Goal: Find specific page/section: Find specific page/section

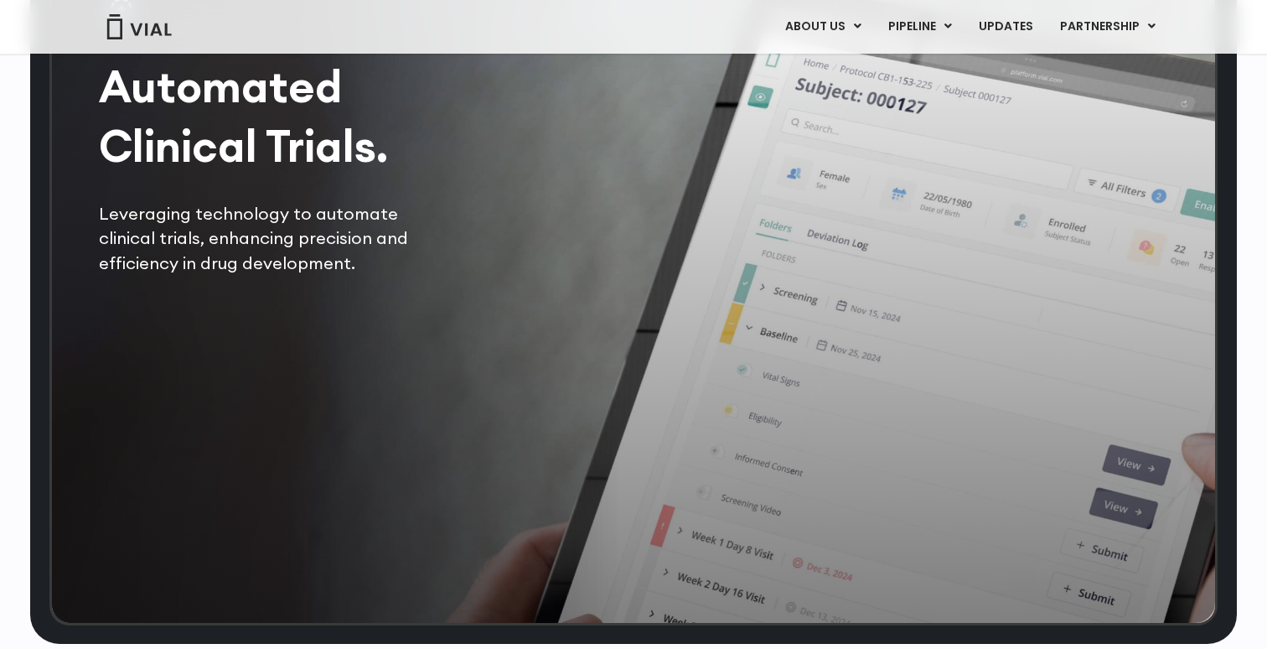
scroll to position [3444, 0]
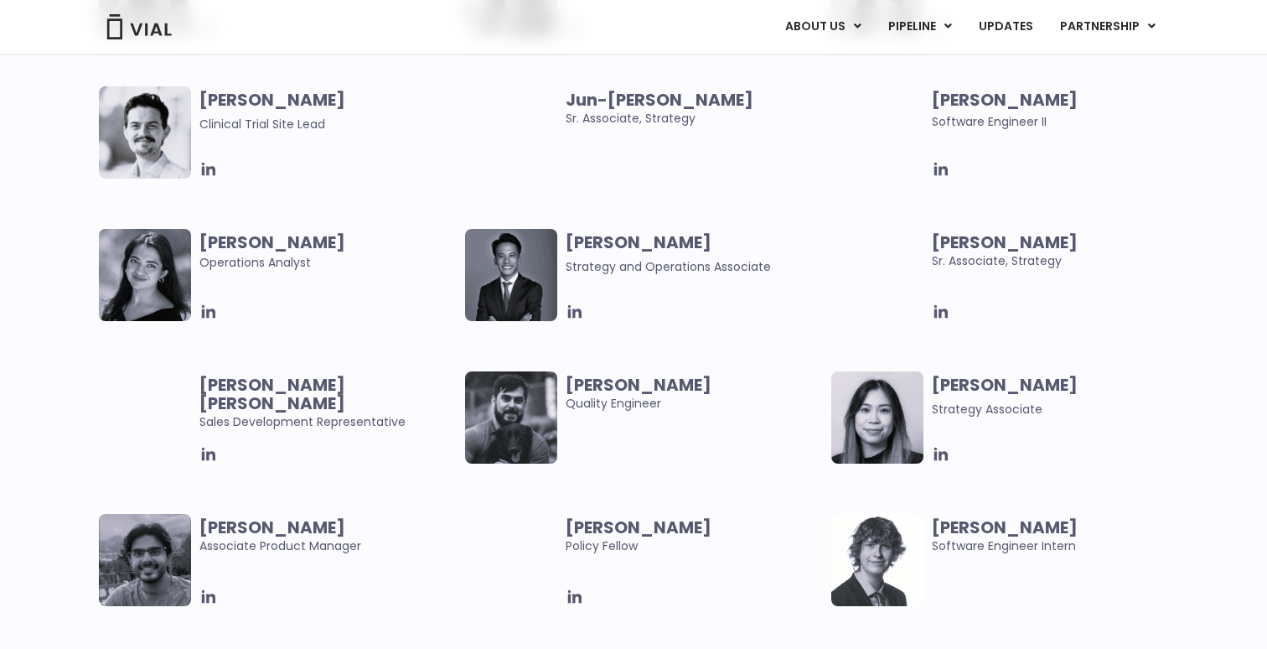
scroll to position [3168, 0]
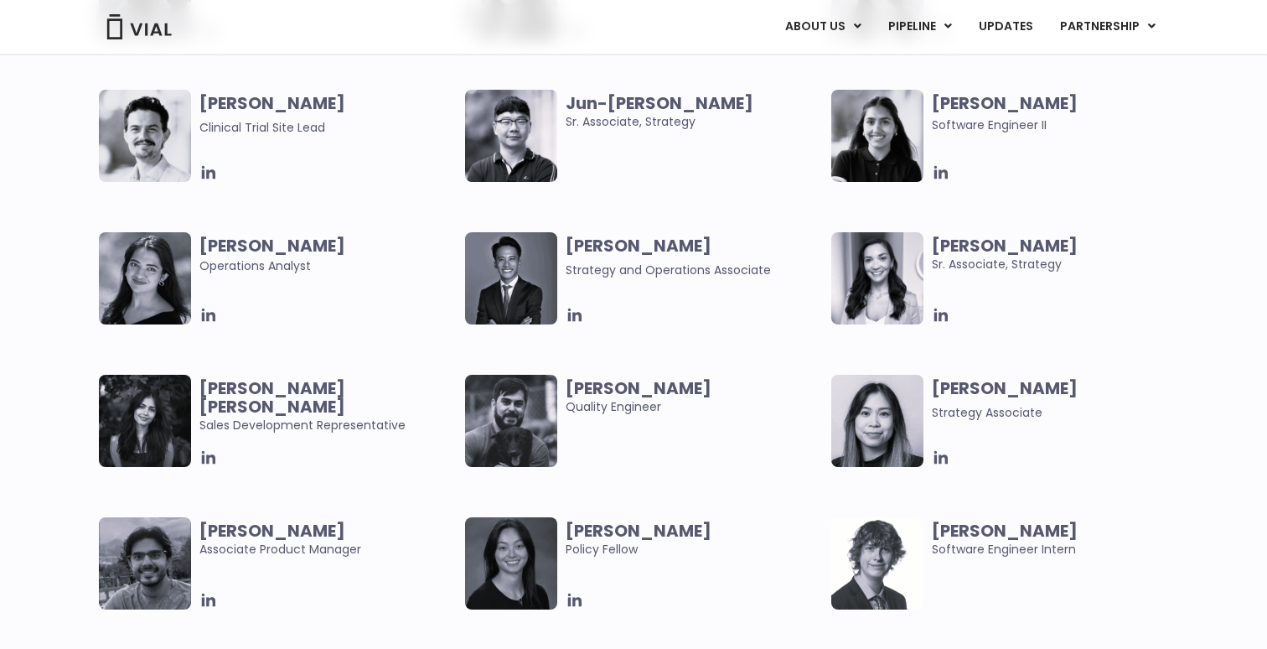
click at [511, 157] on img at bounding box center [511, 136] width 92 height 92
click at [589, 96] on b "Jun-[PERSON_NAME]" at bounding box center [660, 102] width 188 height 23
click at [499, 166] on img at bounding box center [511, 136] width 92 height 92
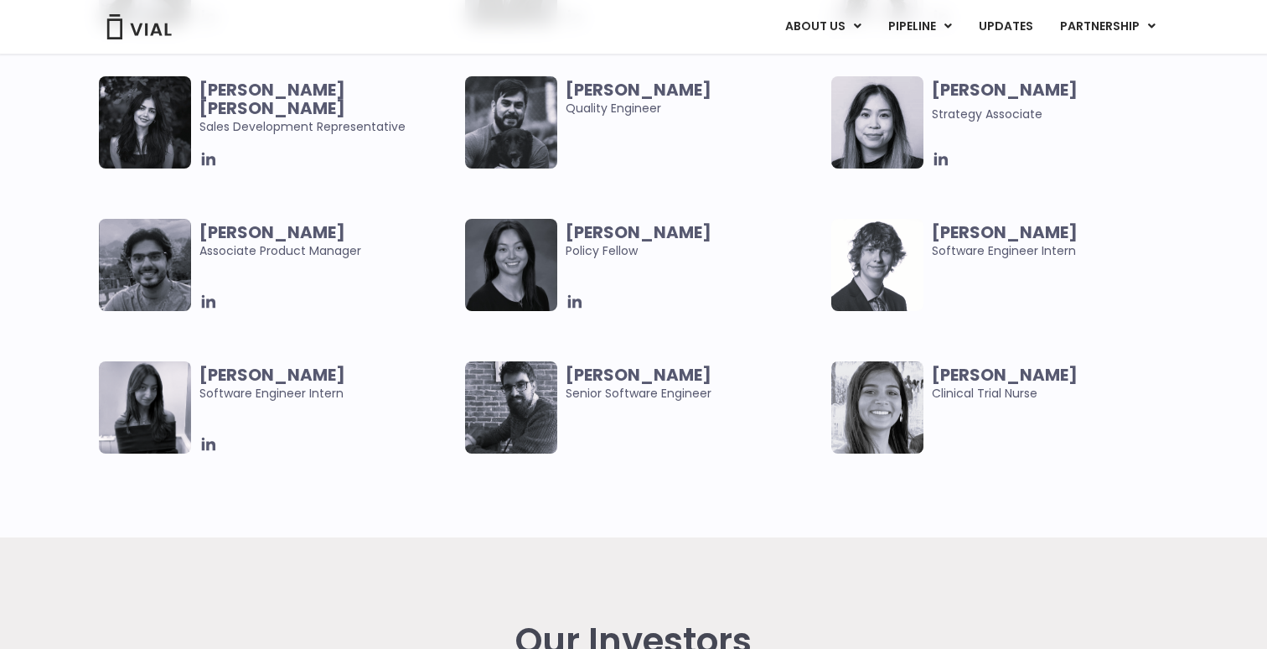
scroll to position [3470, 0]
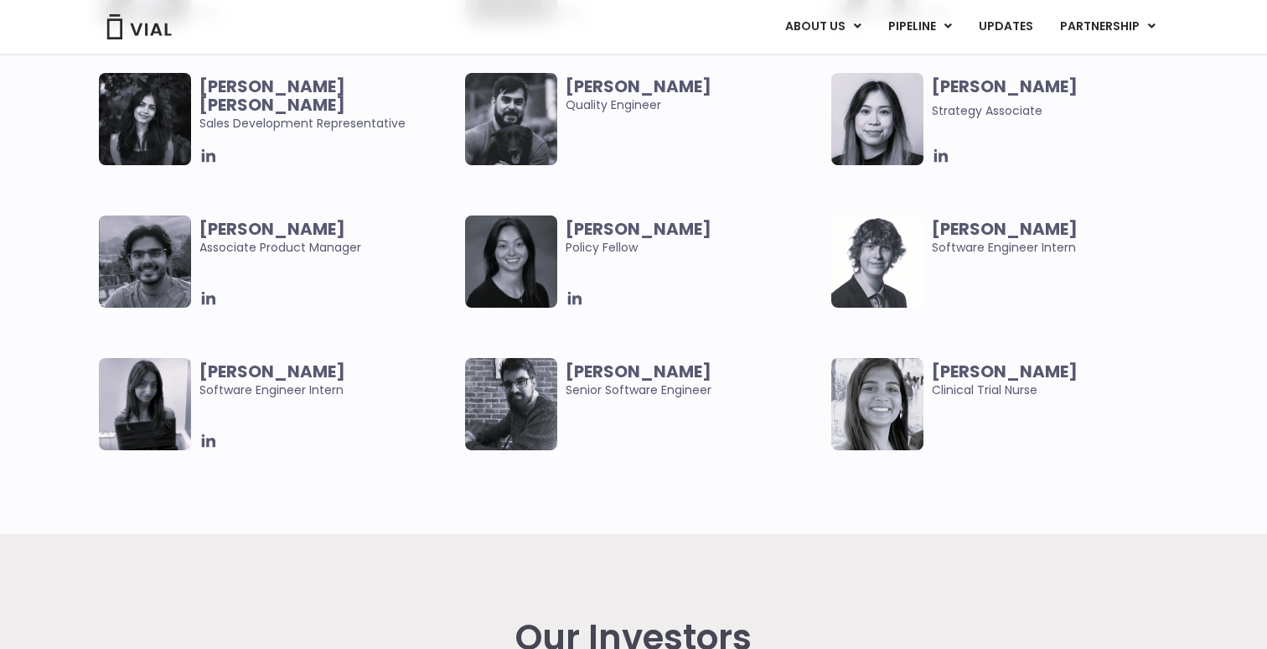
click at [893, 122] on img at bounding box center [877, 119] width 92 height 92
click at [979, 91] on b "[PERSON_NAME]" at bounding box center [1005, 86] width 146 height 23
click at [942, 149] on icon at bounding box center [941, 156] width 18 height 18
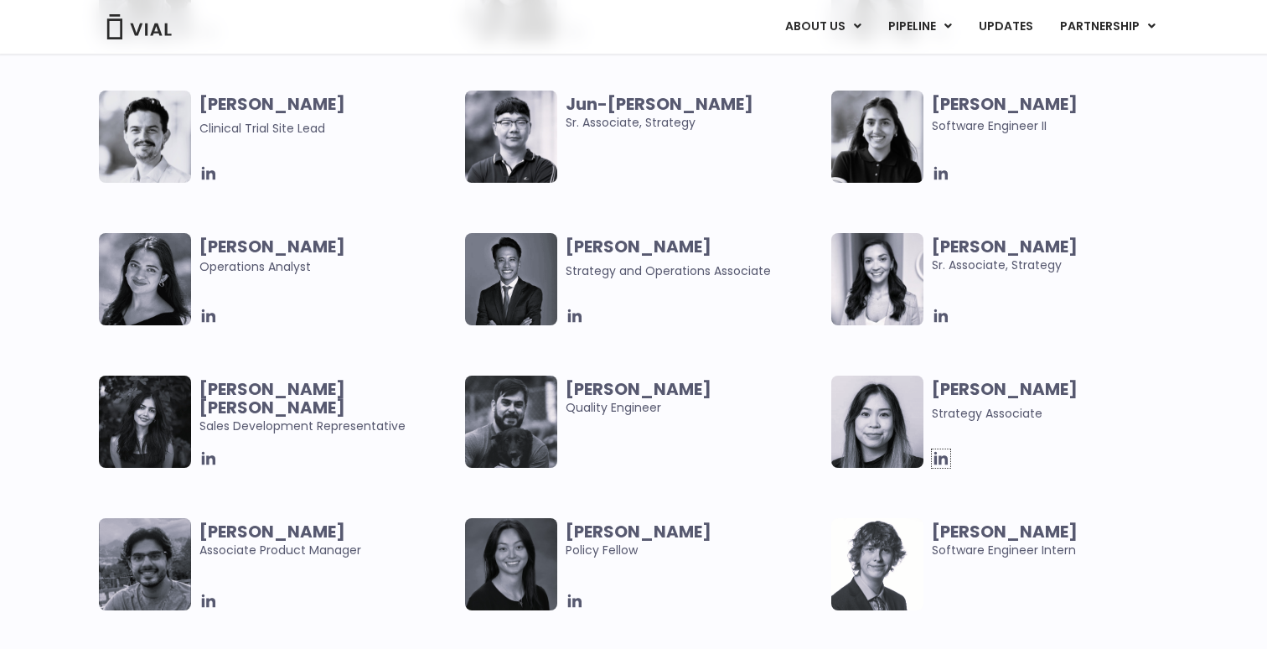
scroll to position [3138, 0]
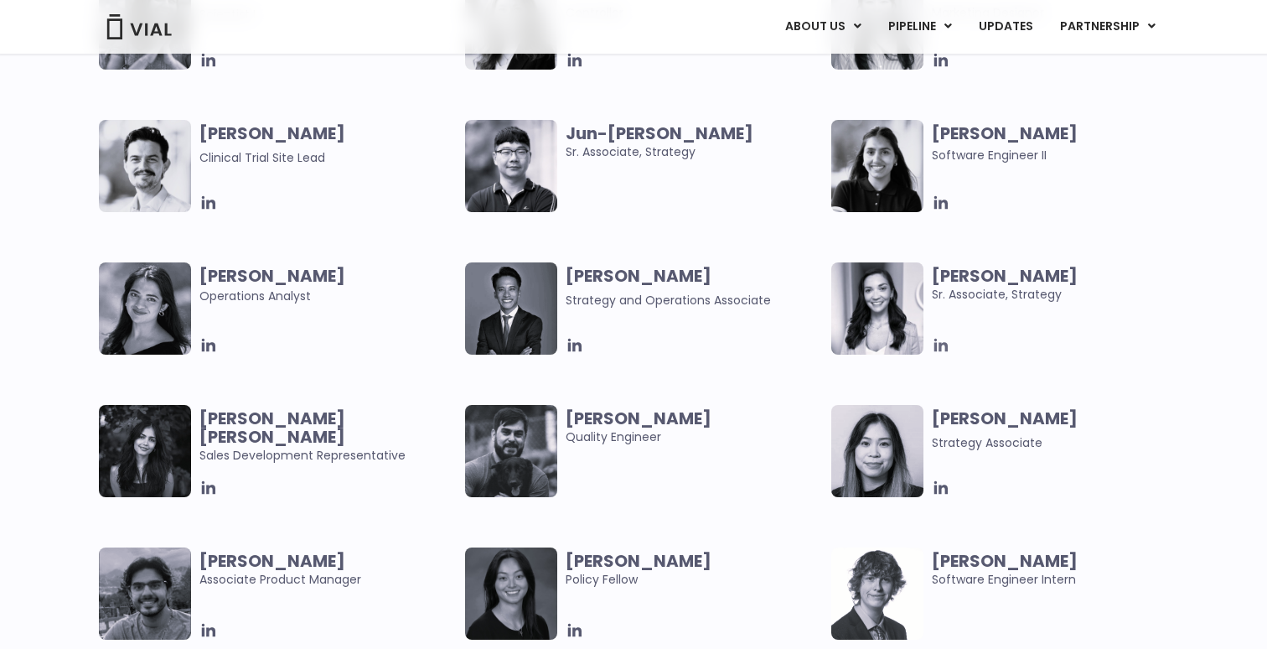
click at [936, 340] on icon at bounding box center [941, 345] width 18 height 18
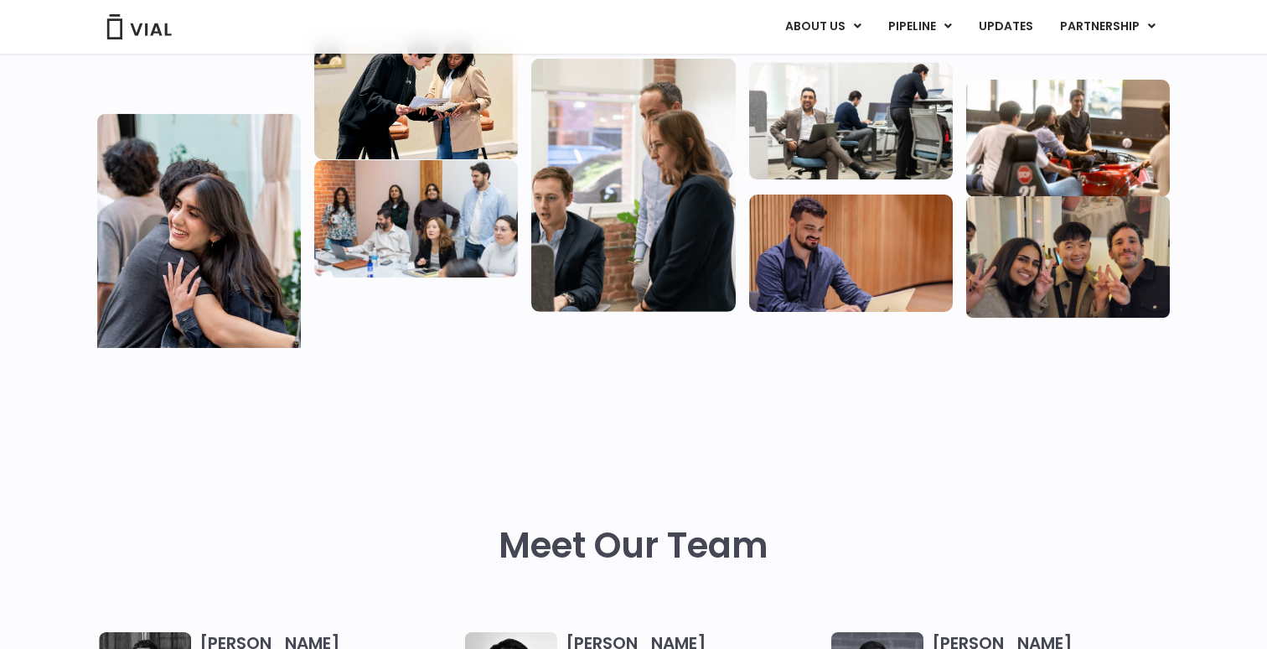
scroll to position [15, 0]
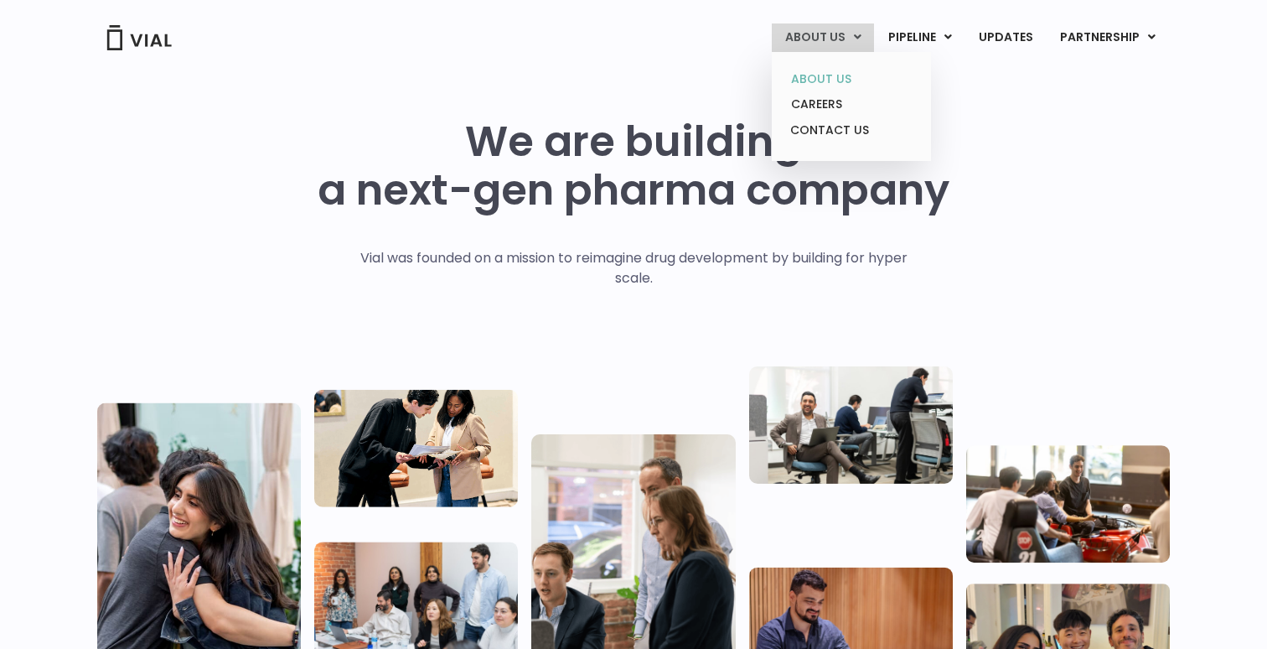
click at [827, 77] on link "ABOUT US" at bounding box center [851, 79] width 147 height 26
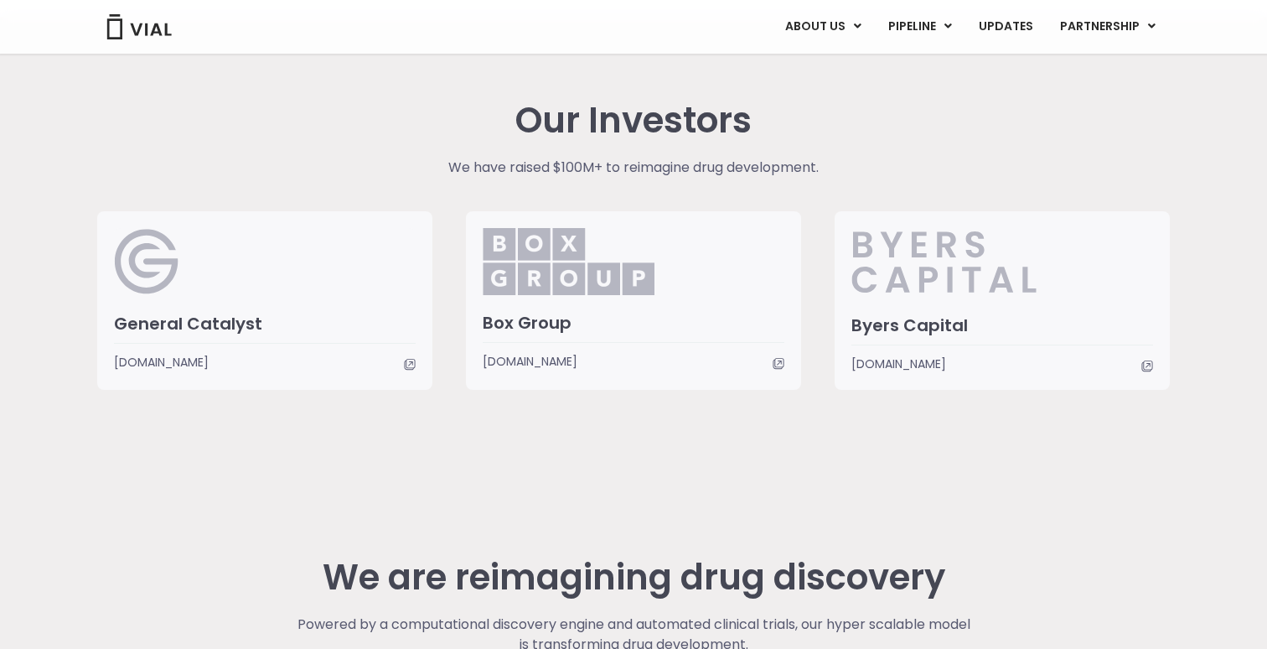
scroll to position [3872, 0]
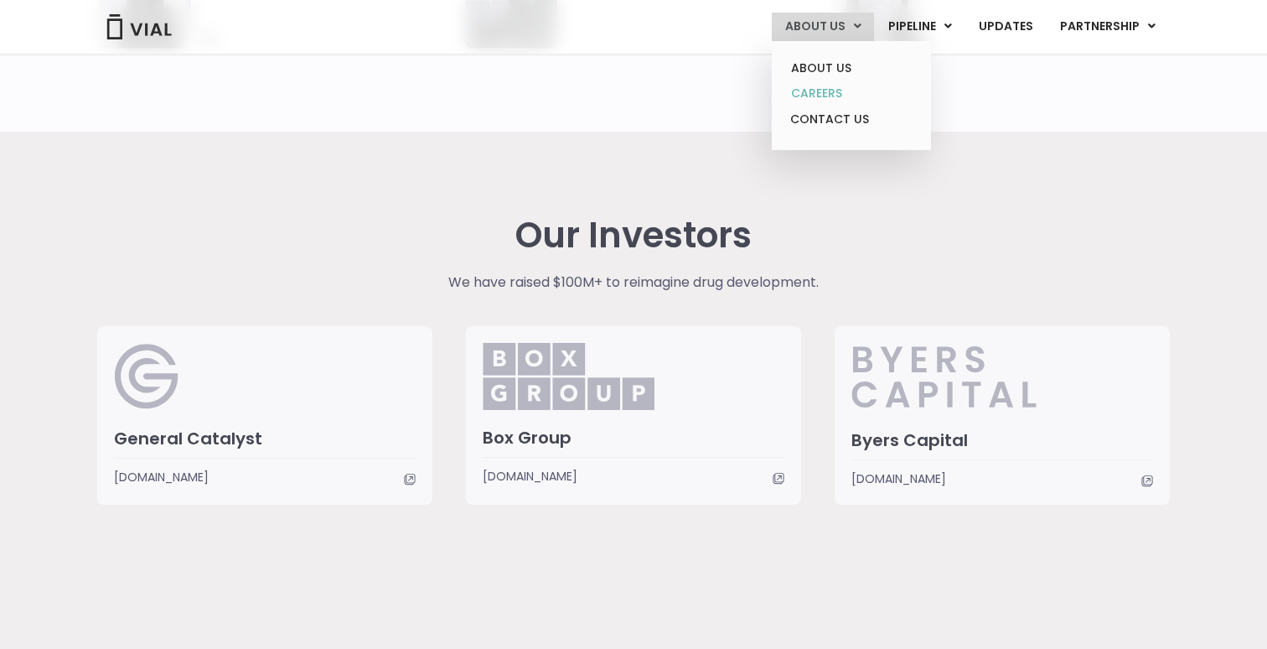
click at [822, 92] on link "CAREERS" at bounding box center [851, 93] width 147 height 26
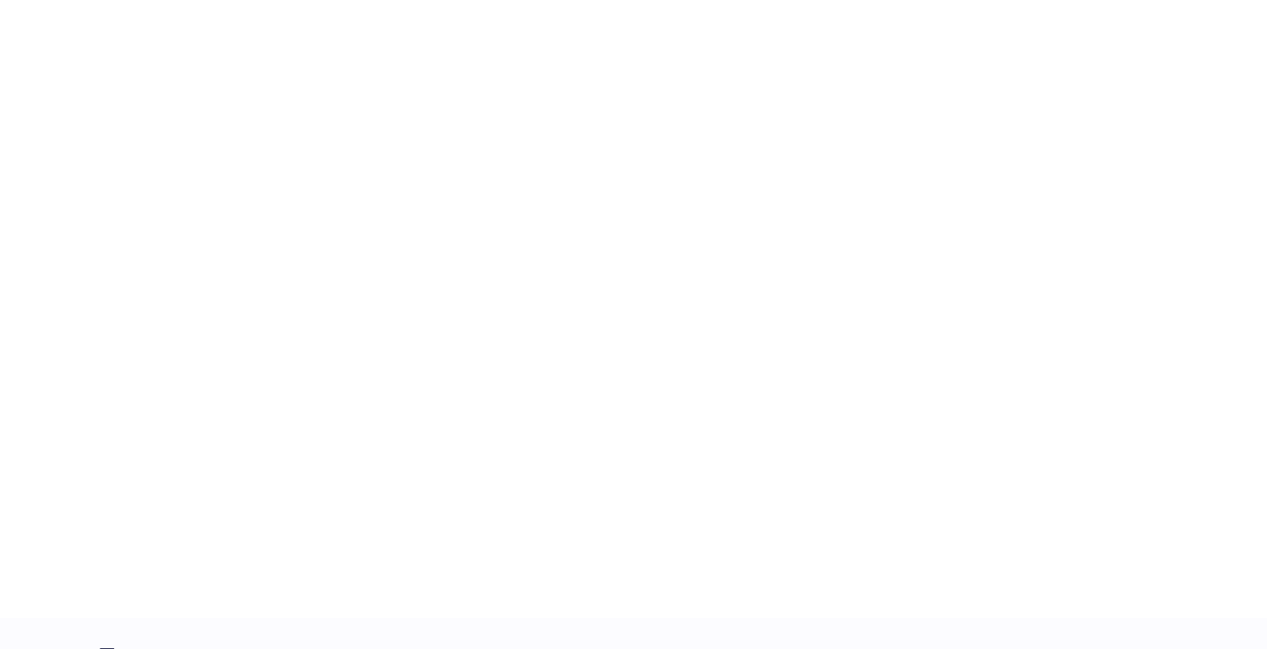
scroll to position [2507, 0]
